Goal: Transaction & Acquisition: Purchase product/service

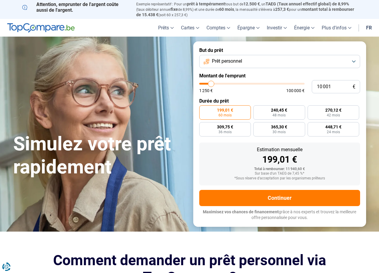
click at [254, 56] on button "Prêt personnel" at bounding box center [279, 61] width 161 height 13
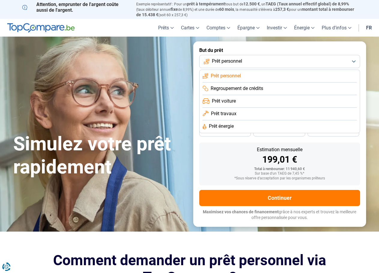
click at [237, 115] on li "Prêt travaux" at bounding box center [280, 114] width 154 height 13
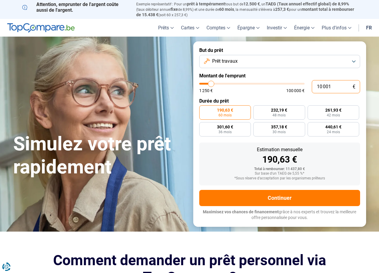
click at [331, 88] on input "10 001" at bounding box center [336, 86] width 48 height 13
drag, startPoint x: 331, startPoint y: 88, endPoint x: 320, endPoint y: 91, distance: 11.9
click at [320, 91] on input "10 001" at bounding box center [336, 86] width 48 height 13
type input "3"
type input "1250"
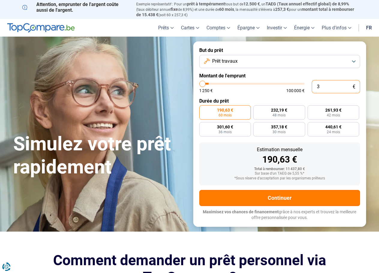
type input "30"
type input "1250"
type input "300"
type input "1250"
type input "3 000"
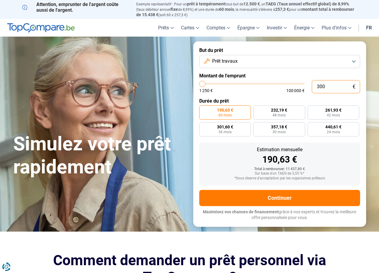
type input "3000"
type input "30 000"
type input "30000"
radio input "false"
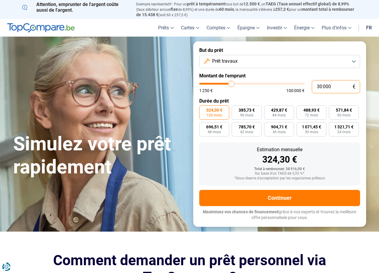
type input "30 000"
click at [222, 113] on label "324,30 € 120 mois" at bounding box center [214, 112] width 30 height 14
click at [203, 109] on input "324,30 € 120 mois" at bounding box center [201, 107] width 4 height 4
click at [254, 112] on label "385,73 € 96 mois" at bounding box center [247, 112] width 30 height 14
click at [236, 109] on input "385,73 € 96 mois" at bounding box center [234, 107] width 4 height 4
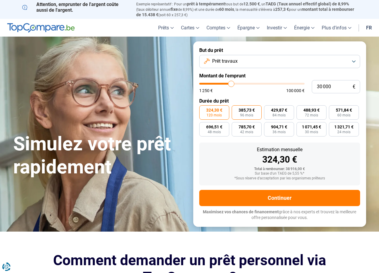
radio input "true"
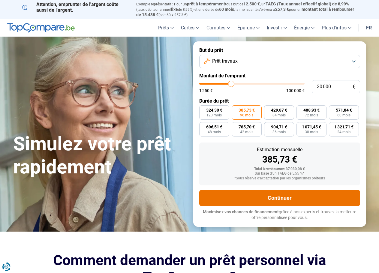
click at [274, 198] on button "Continuer" at bounding box center [279, 198] width 161 height 16
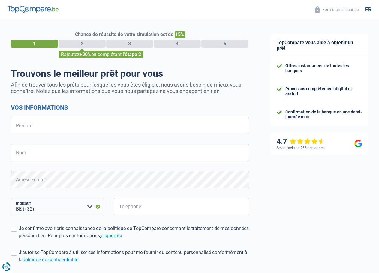
select select "32"
click at [77, 131] on input "Prénom" at bounding box center [130, 125] width 238 height 17
type input "Salome"
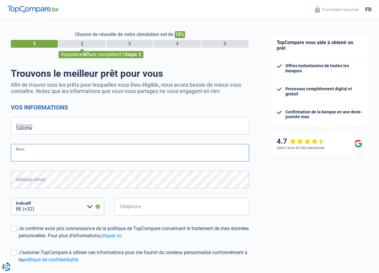
type input "Merlin"
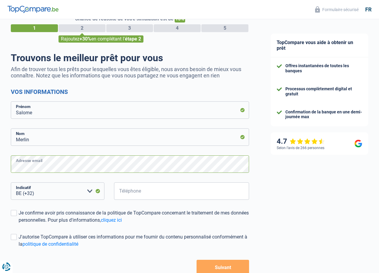
scroll to position [30, 0]
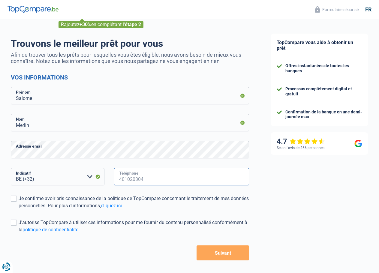
click at [145, 179] on input "Téléphone" at bounding box center [181, 176] width 135 height 17
type input "0470533839"
click at [16, 200] on span at bounding box center [14, 199] width 6 height 6
click at [19, 210] on input "Je confirme avoir pris connaissance de la politique de TopCompare concernant le…" at bounding box center [19, 210] width 0 height 0
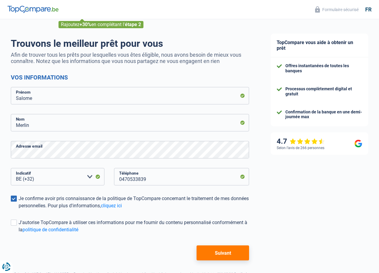
click at [17, 200] on label "Je confirme avoir pris connaissance de la politique de TopCompare concernant le…" at bounding box center [130, 202] width 238 height 14
click at [19, 210] on input "Je confirme avoir pris connaissance de la politique de TopCompare concernant le…" at bounding box center [19, 210] width 0 height 0
click at [16, 200] on span at bounding box center [14, 199] width 6 height 6
click at [19, 210] on input "Je confirme avoir pris connaissance de la politique de TopCompare concernant le…" at bounding box center [19, 210] width 0 height 0
click at [224, 252] on button "Suivant" at bounding box center [223, 253] width 53 height 15
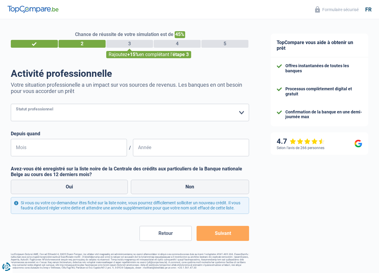
click at [62, 116] on select "Ouvrier Employé privé Employé public Invalide Indépendant Pensionné Chômeur Mut…" at bounding box center [130, 112] width 238 height 17
select select "privateEmployee"
click at [11, 104] on select "Ouvrier Employé privé Employé public Invalide Indépendant Pensionné Chômeur Mut…" at bounding box center [130, 112] width 238 height 17
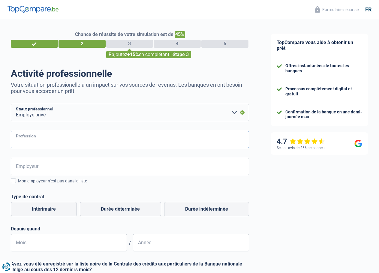
click at [68, 141] on input "Profession" at bounding box center [130, 139] width 238 height 17
type input "Courtier en assurances"
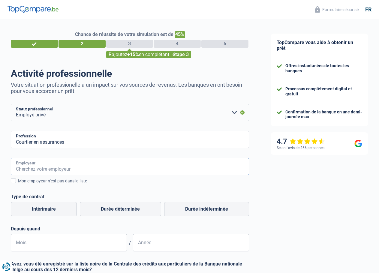
click at [62, 165] on input "Employeur" at bounding box center [130, 166] width 238 height 17
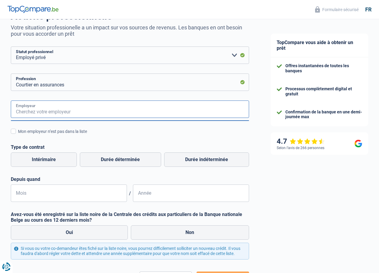
scroll to position [60, 0]
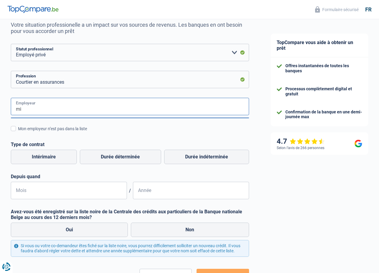
type input "m"
type input "Mind-consult"
click at [53, 129] on div "Mon employeur n’est pas dans la liste" at bounding box center [133, 129] width 231 height 6
click at [18, 132] on input "Mon employeur n’est pas dans la liste" at bounding box center [18, 132] width 0 height 0
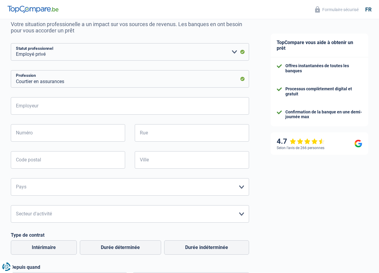
scroll to position [47, 0]
